Goal: Task Accomplishment & Management: Complete application form

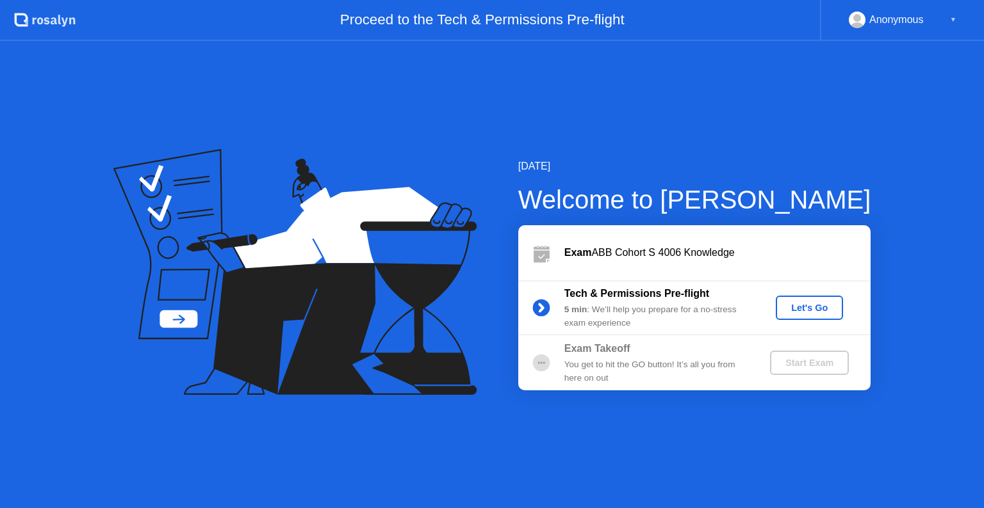
click at [819, 303] on div "Let's Go" at bounding box center [809, 308] width 57 height 10
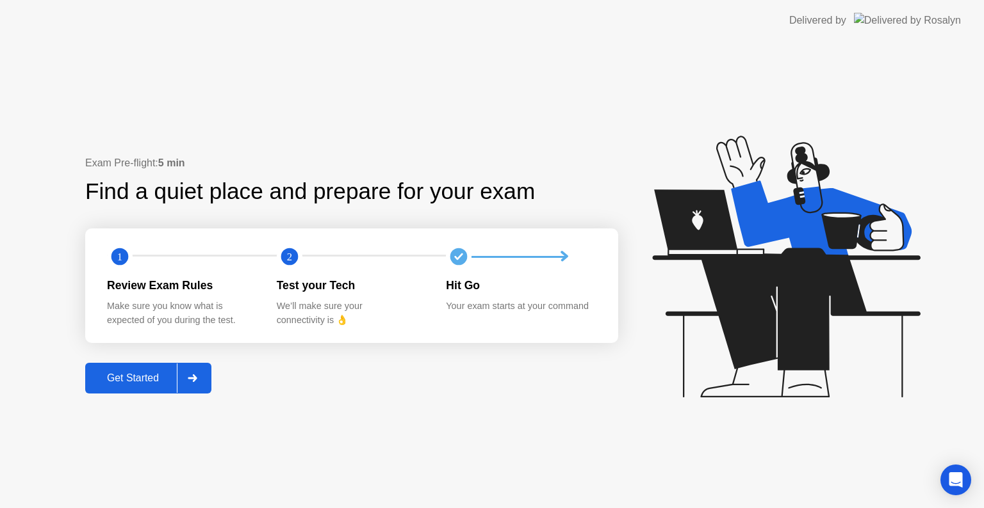
click at [146, 384] on div "Get Started" at bounding box center [133, 379] width 88 height 12
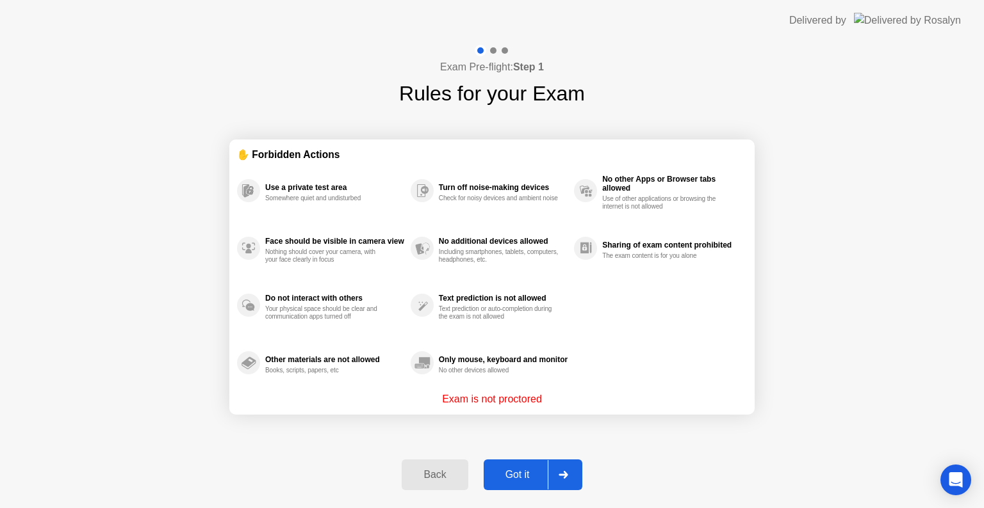
click at [530, 478] on div "Got it" at bounding box center [517, 475] width 60 height 12
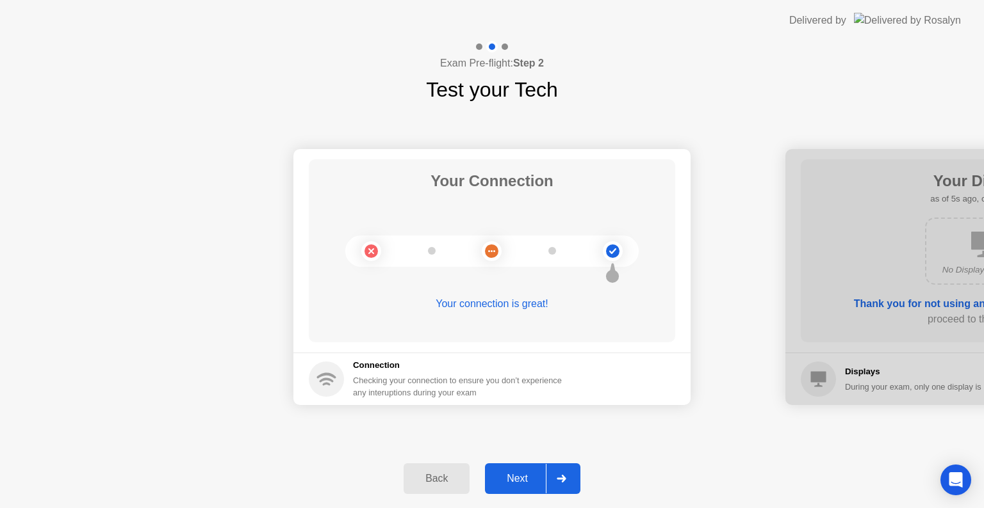
click at [533, 473] on div "Next" at bounding box center [517, 479] width 57 height 12
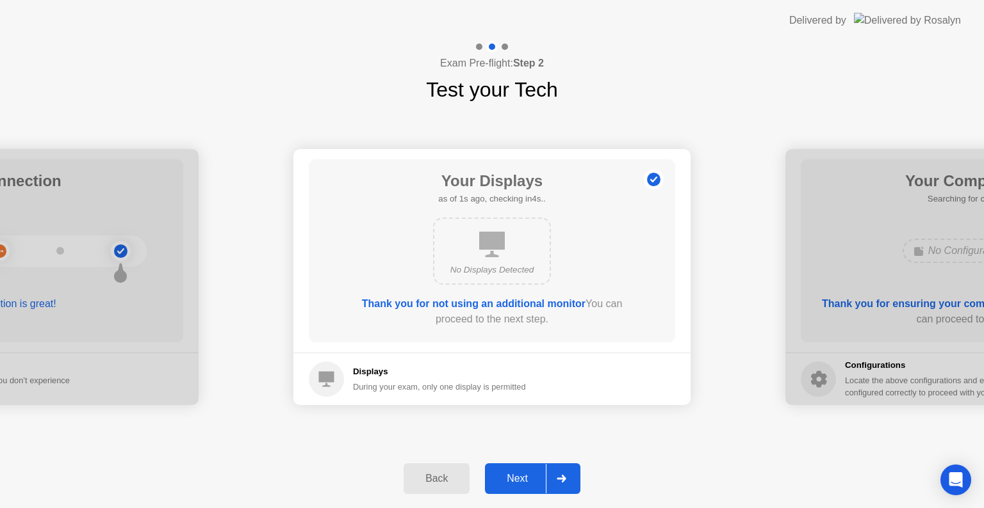
click at [533, 473] on div "Next" at bounding box center [517, 479] width 57 height 12
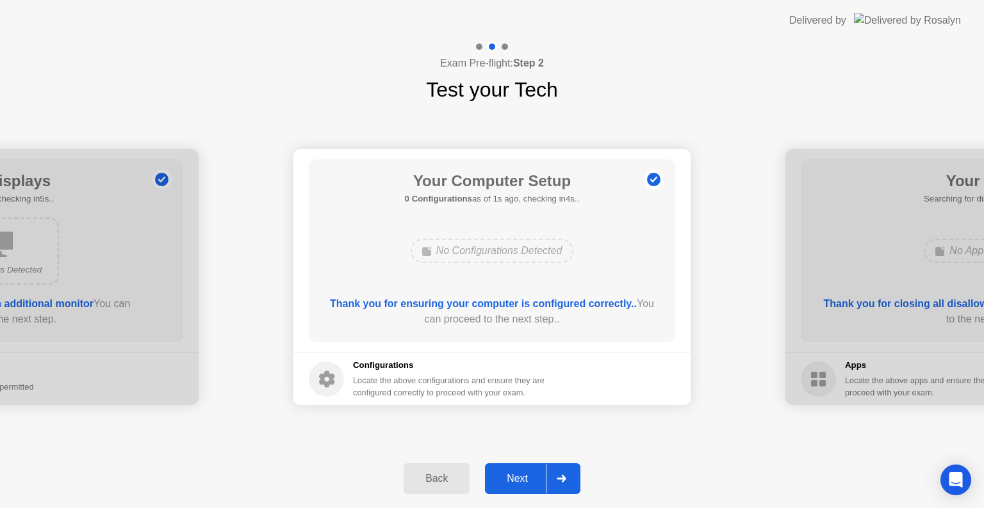
click at [533, 473] on div "Next" at bounding box center [517, 479] width 57 height 12
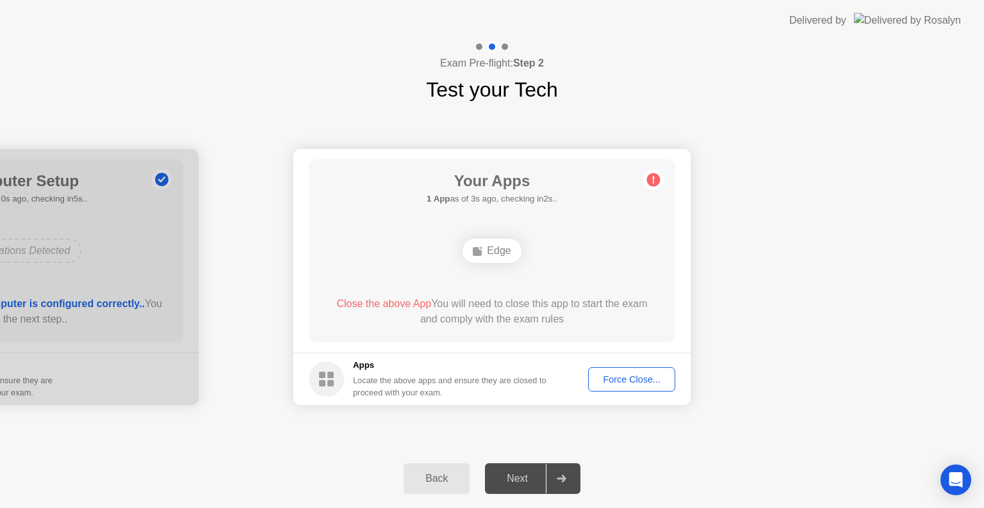
click at [625, 388] on button "Force Close..." at bounding box center [631, 380] width 87 height 24
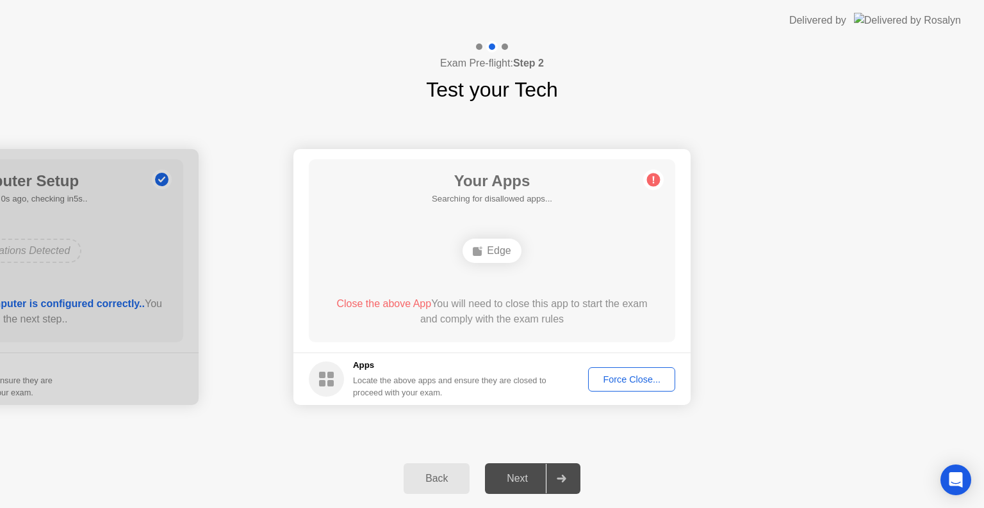
click at [615, 380] on div "Force Close..." at bounding box center [631, 380] width 78 height 10
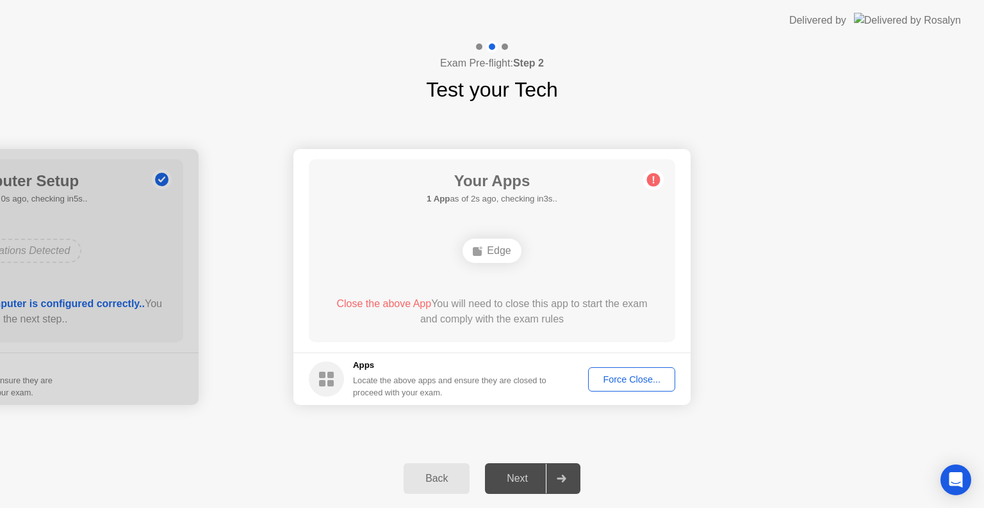
click at [620, 384] on div "Force Close..." at bounding box center [631, 380] width 78 height 10
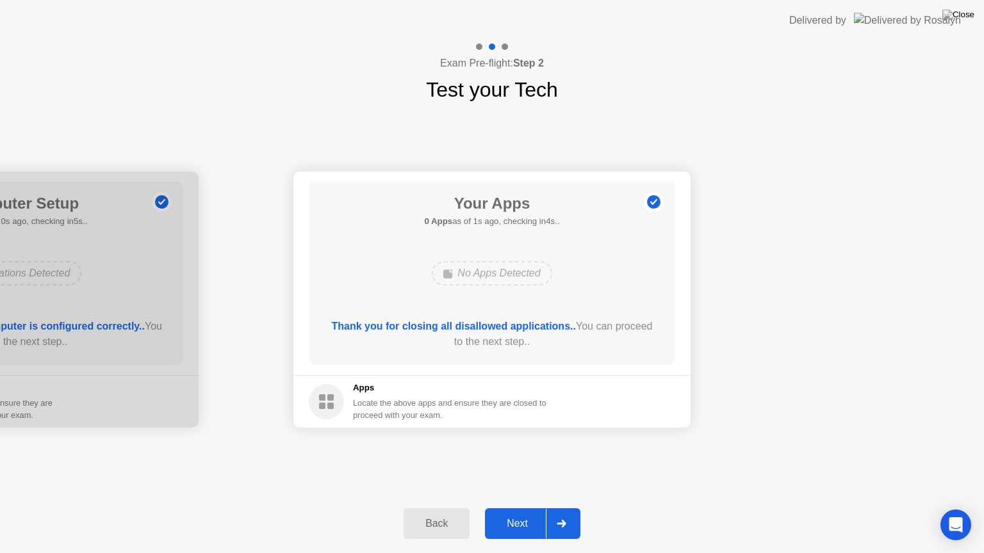
click at [531, 508] on div "Next" at bounding box center [517, 524] width 57 height 12
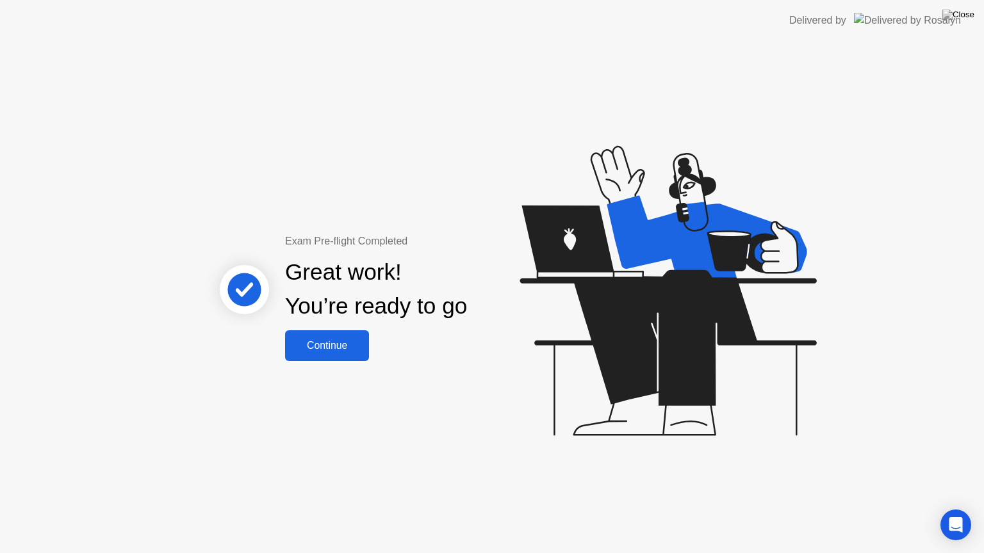
click at [344, 351] on div "Continue" at bounding box center [327, 346] width 76 height 12
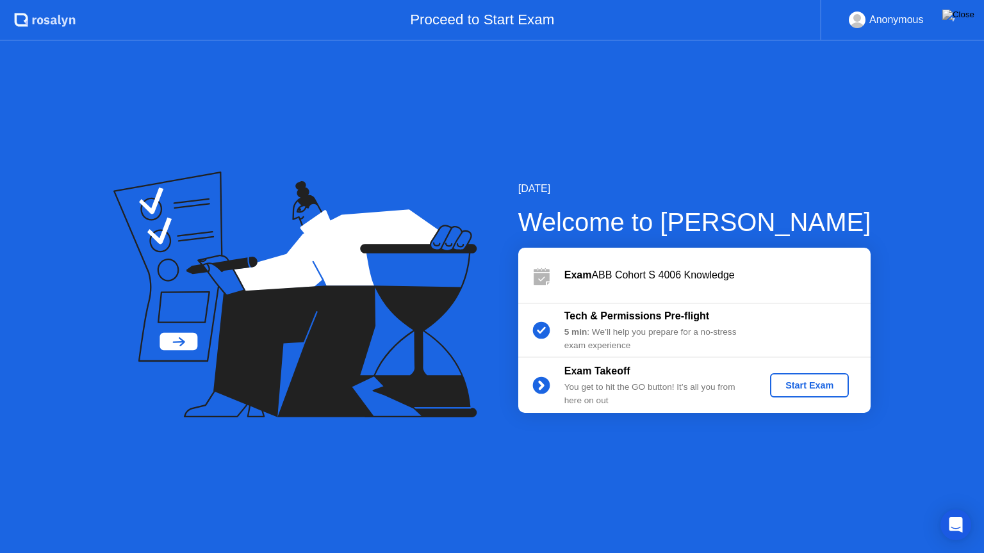
click at [778, 389] on div "Start Exam" at bounding box center [809, 385] width 69 height 10
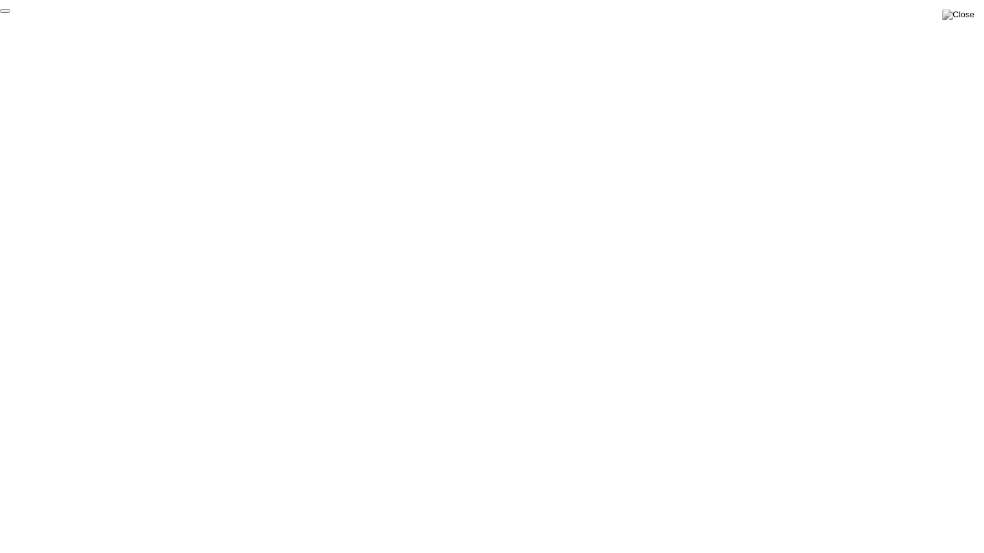
click at [10, 13] on button "End Proctoring Session" at bounding box center [5, 11] width 10 height 4
